Goal: Task Accomplishment & Management: Manage account settings

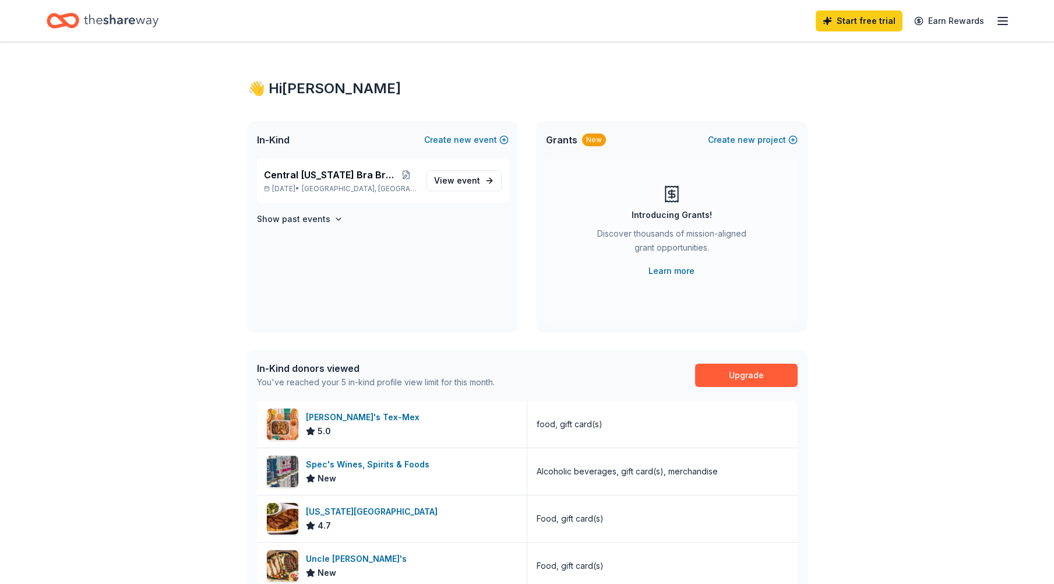
scroll to position [233, 0]
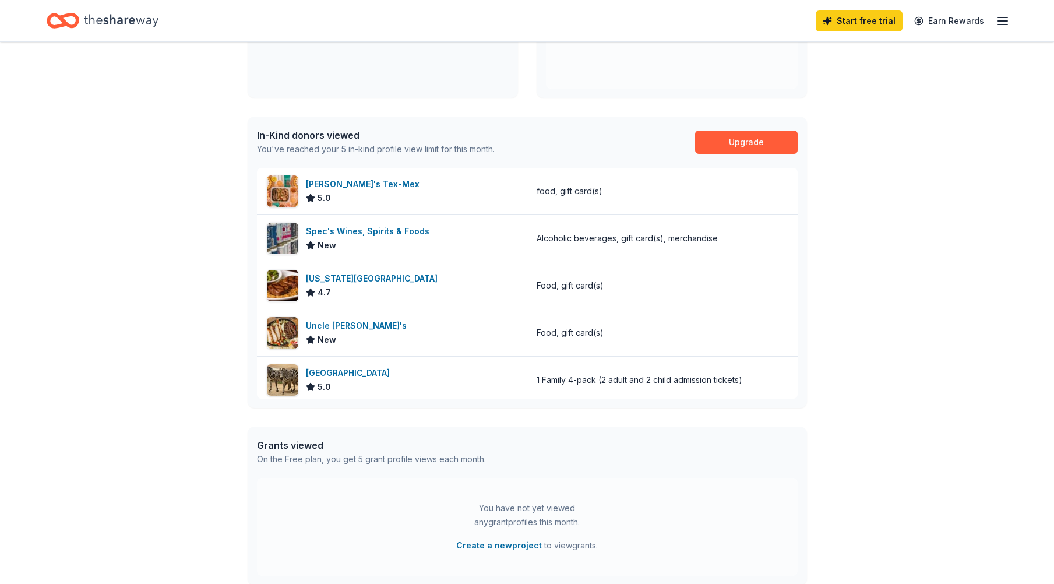
click at [1001, 18] on icon "button" at bounding box center [1002, 21] width 14 height 14
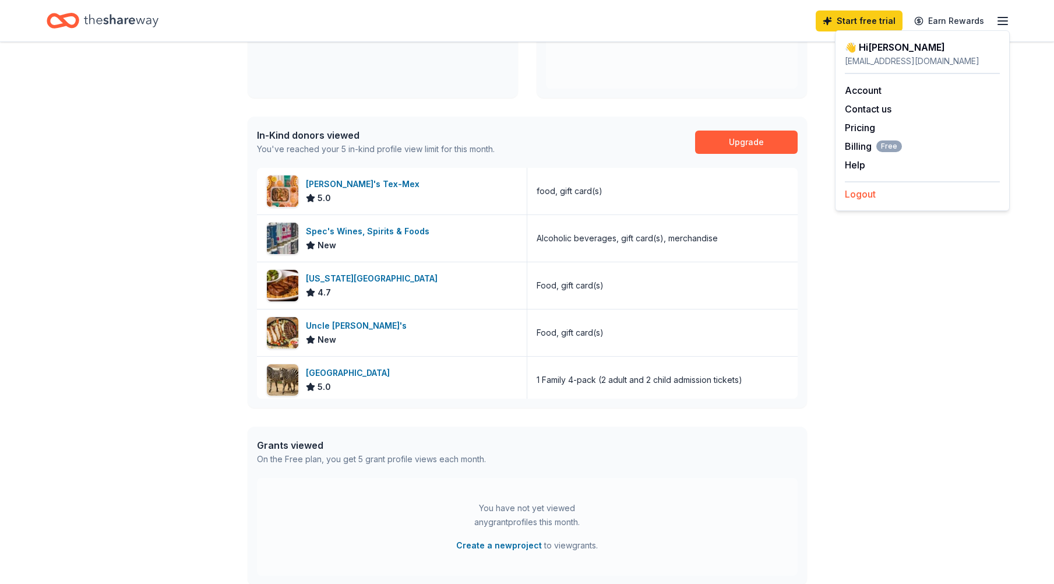
click at [868, 196] on button "Logout" at bounding box center [859, 194] width 31 height 14
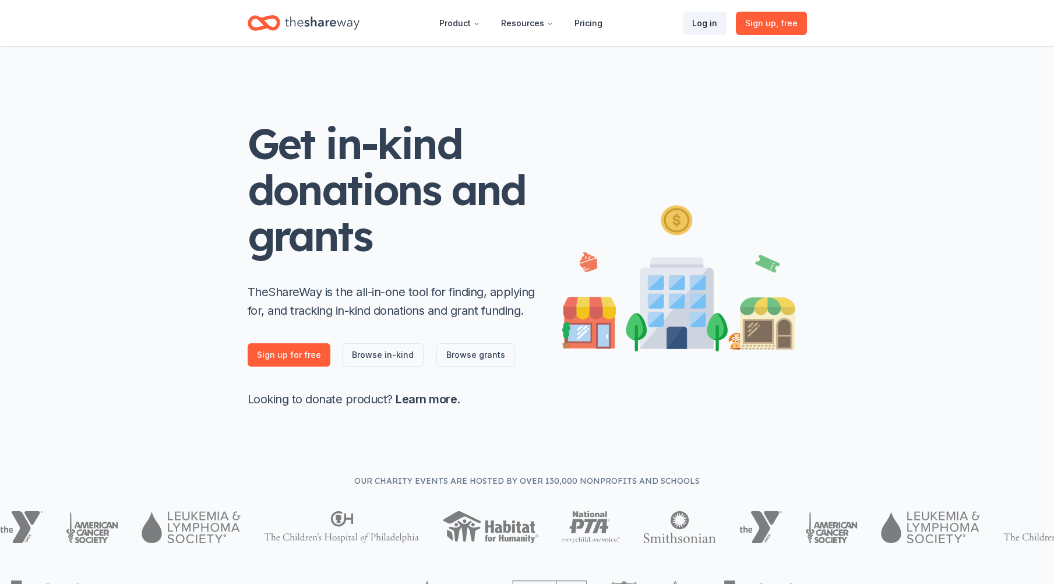
click at [710, 25] on link "Log in" at bounding box center [705, 23] width 44 height 23
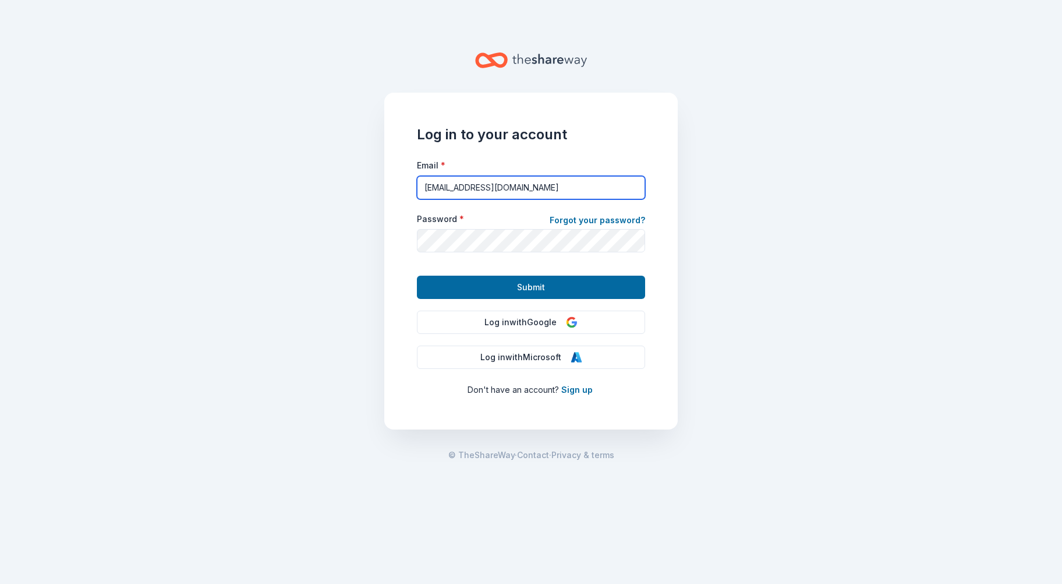
click at [565, 182] on input "[EMAIL_ADDRESS][DOMAIN_NAME]" at bounding box center [531, 187] width 228 height 23
type input "[EMAIL_ADDRESS][DOMAIN_NAME]"
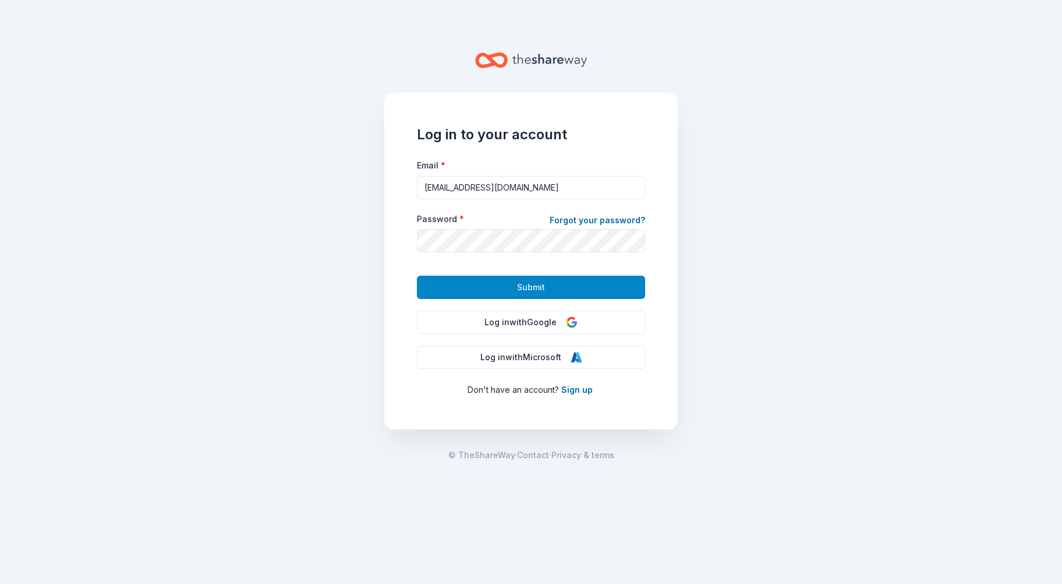
click at [517, 296] on button "Submit" at bounding box center [531, 286] width 228 height 23
